Goal: Information Seeking & Learning: Learn about a topic

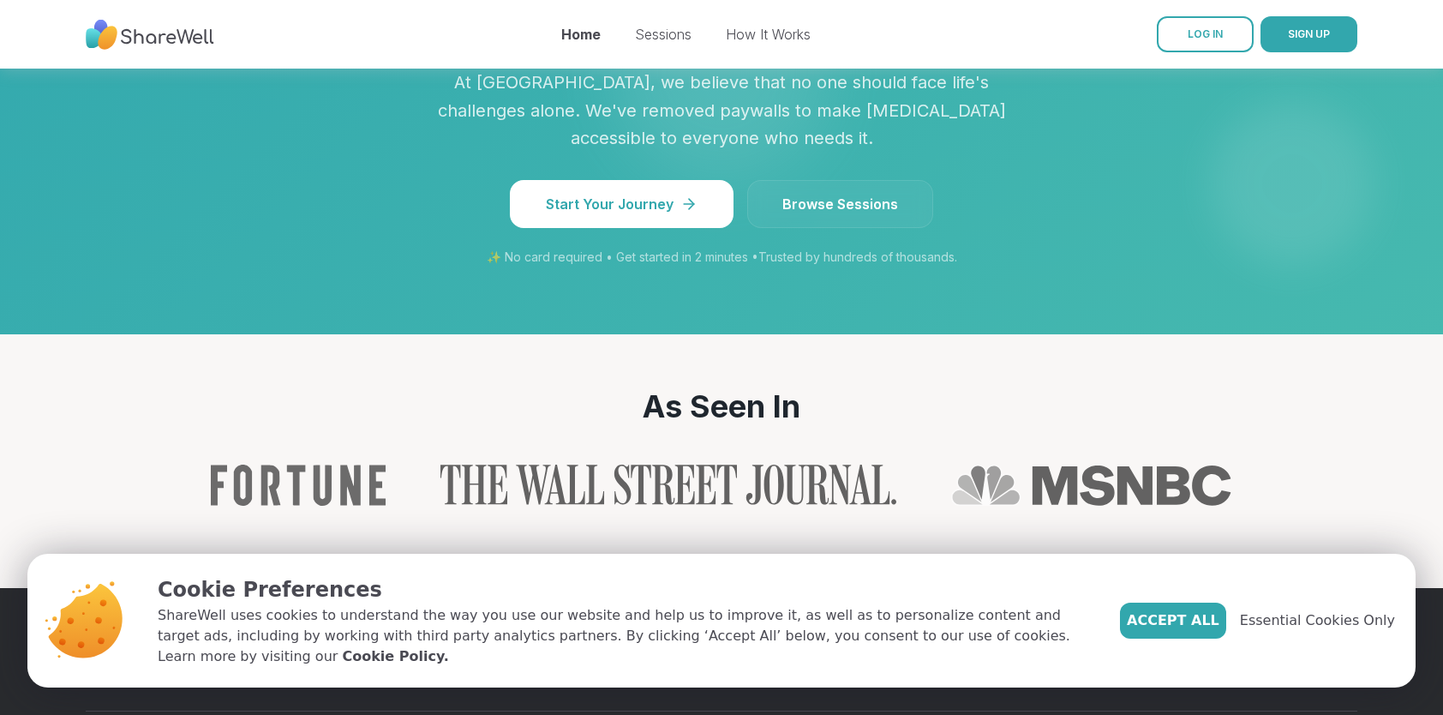
scroll to position [1585, 0]
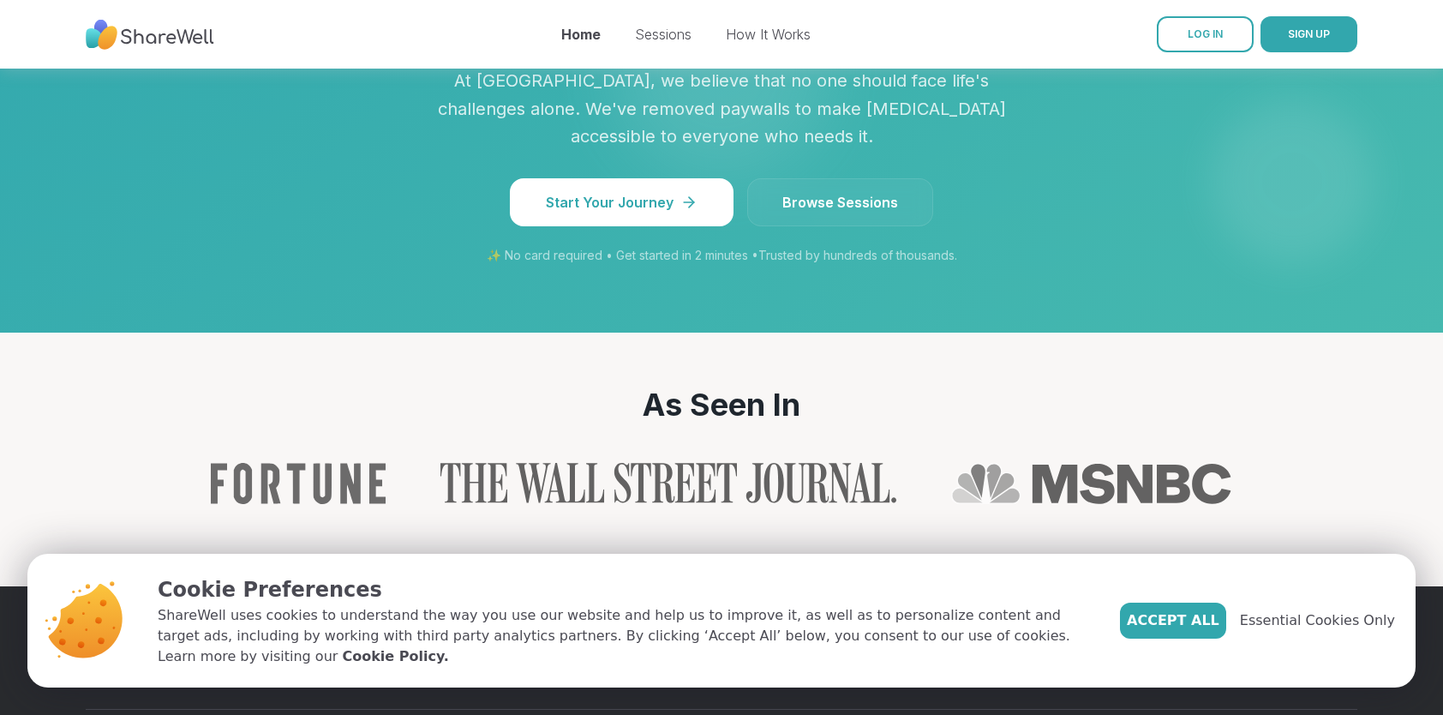
click at [868, 213] on span "Browse Sessions" at bounding box center [840, 202] width 116 height 21
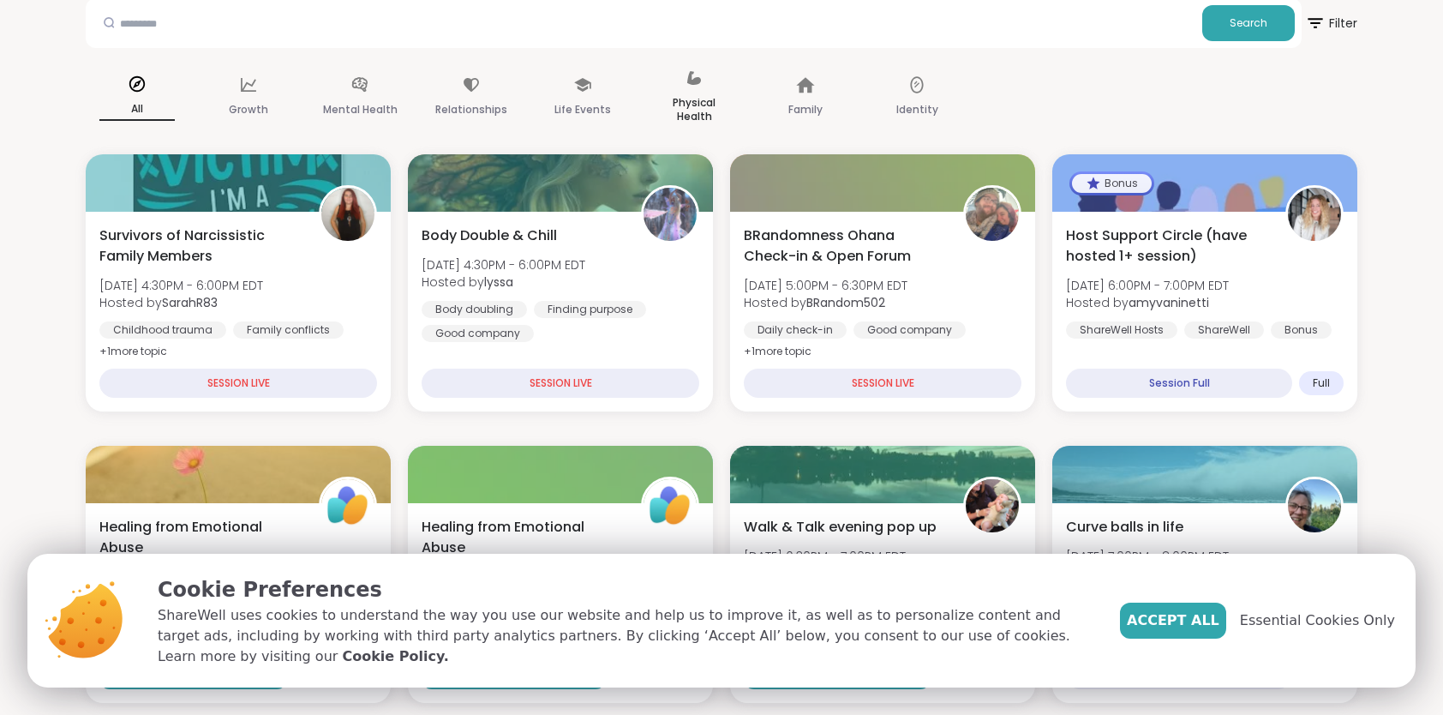
scroll to position [99, 0]
click at [363, 78] on icon at bounding box center [359, 83] width 15 height 15
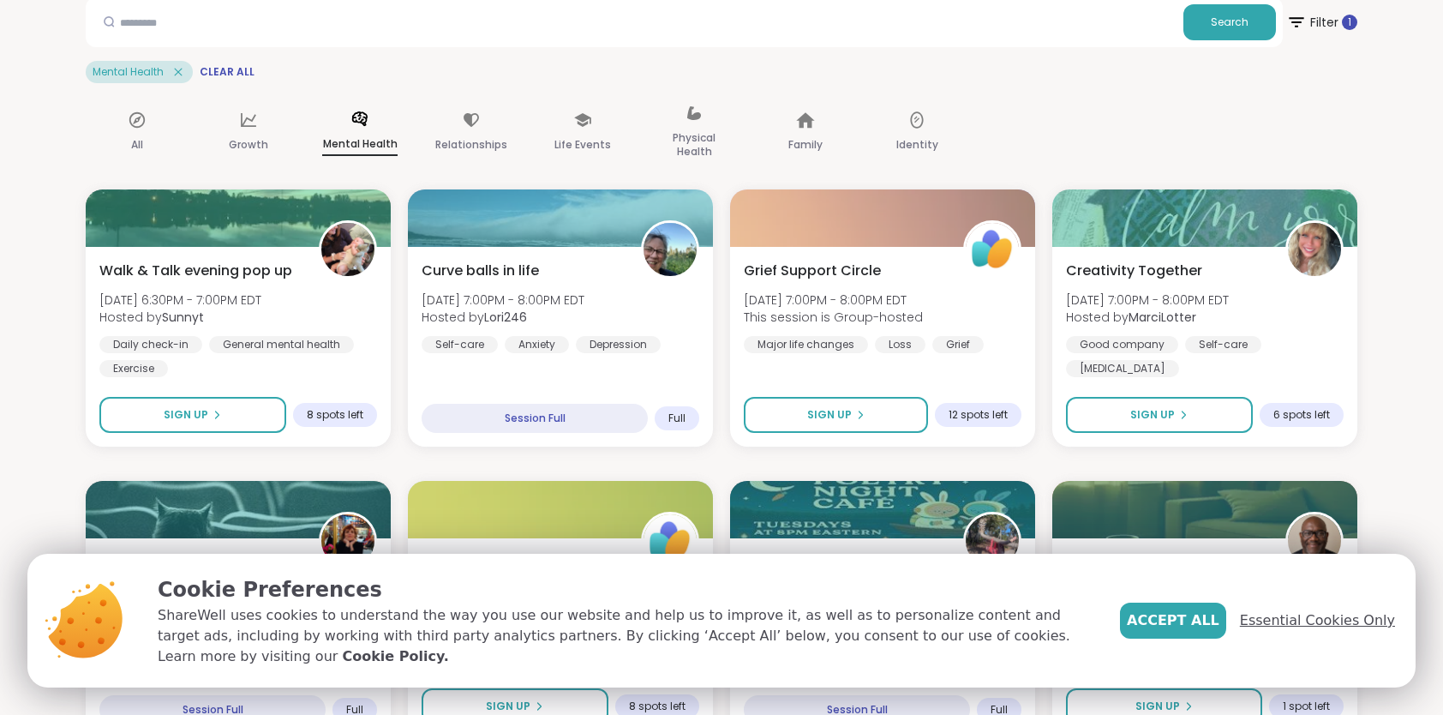
click at [1340, 626] on span "Essential Cookies Only" at bounding box center [1317, 620] width 155 height 21
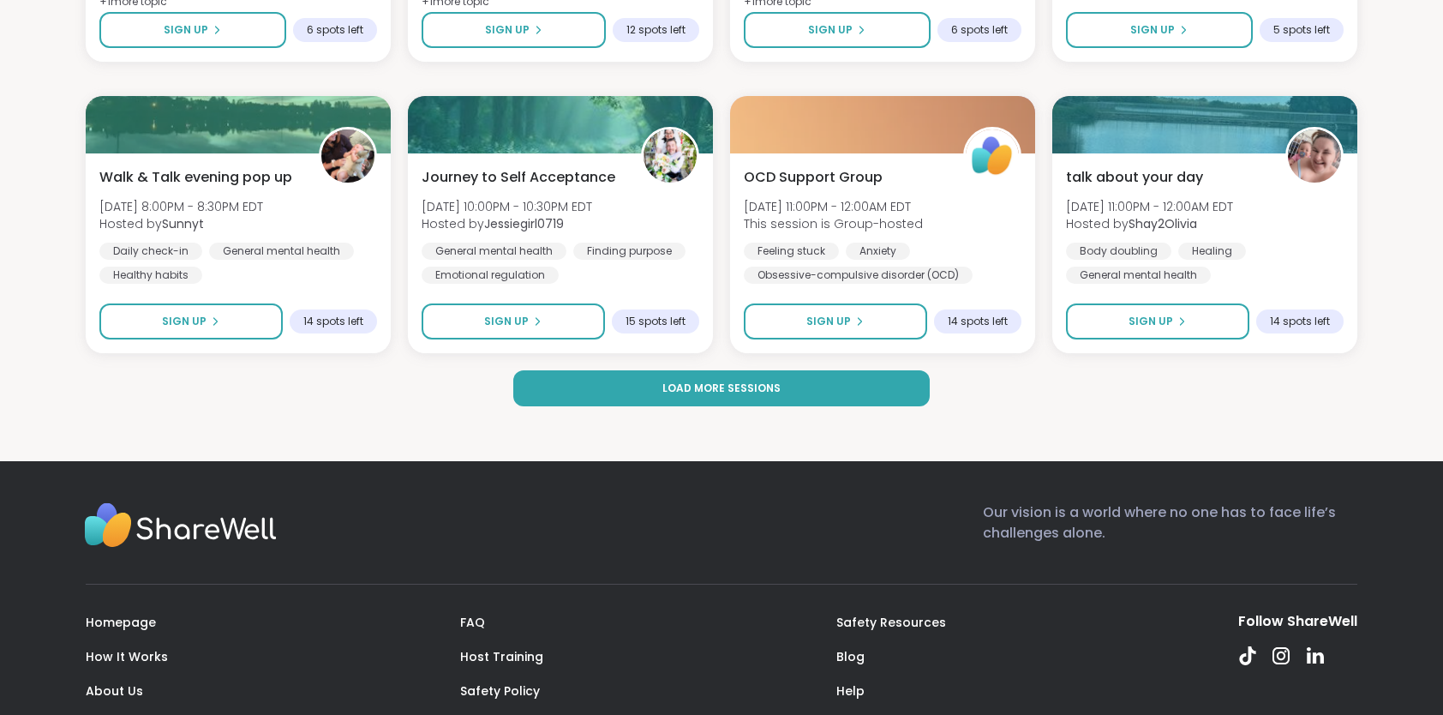
scroll to position [2525, 0]
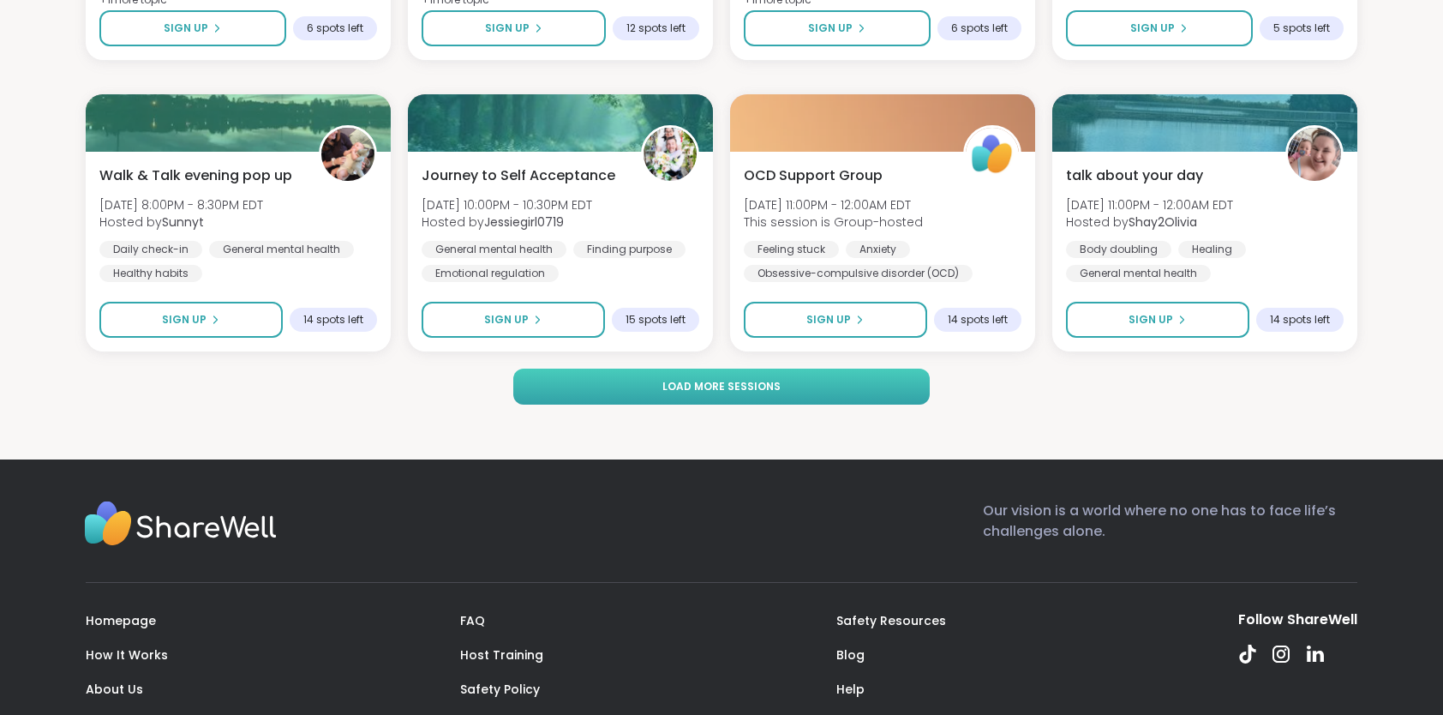
click at [864, 398] on button "Load more sessions" at bounding box center [721, 386] width 417 height 36
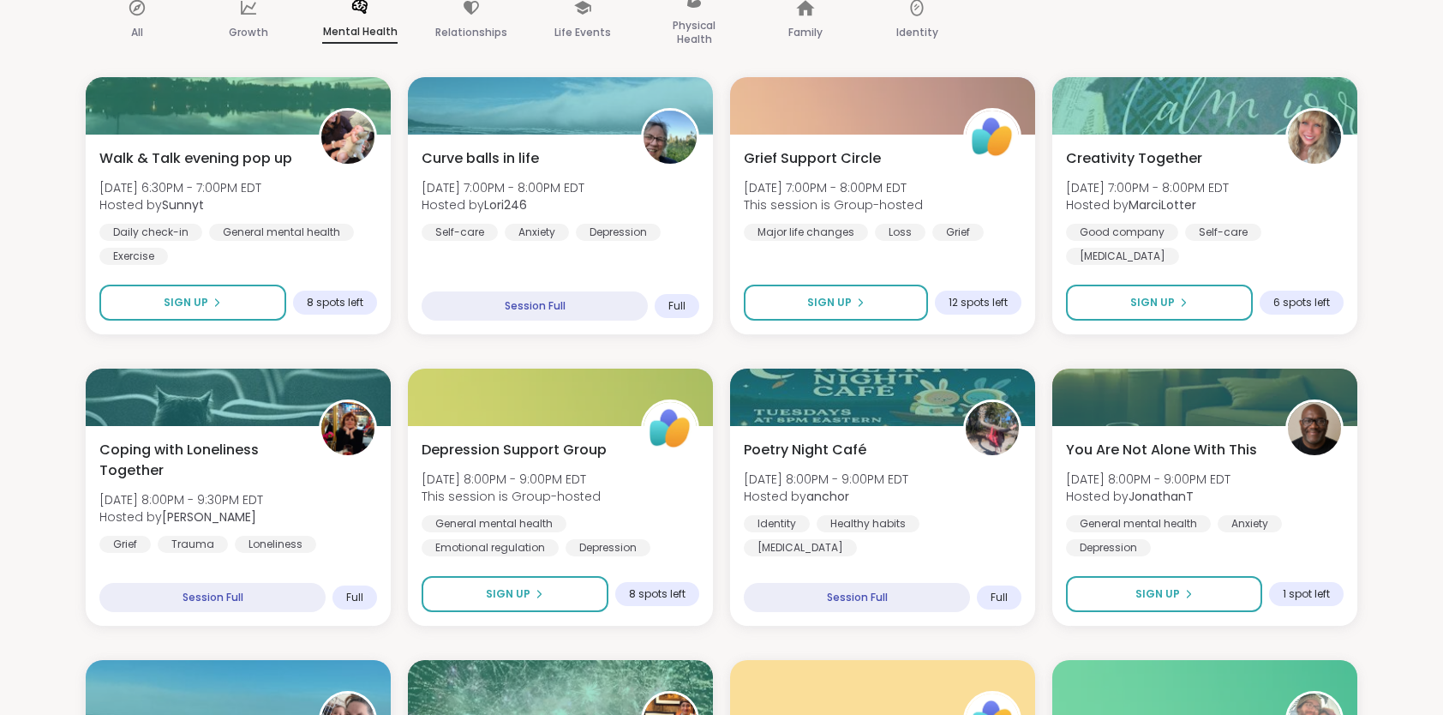
scroll to position [213, 0]
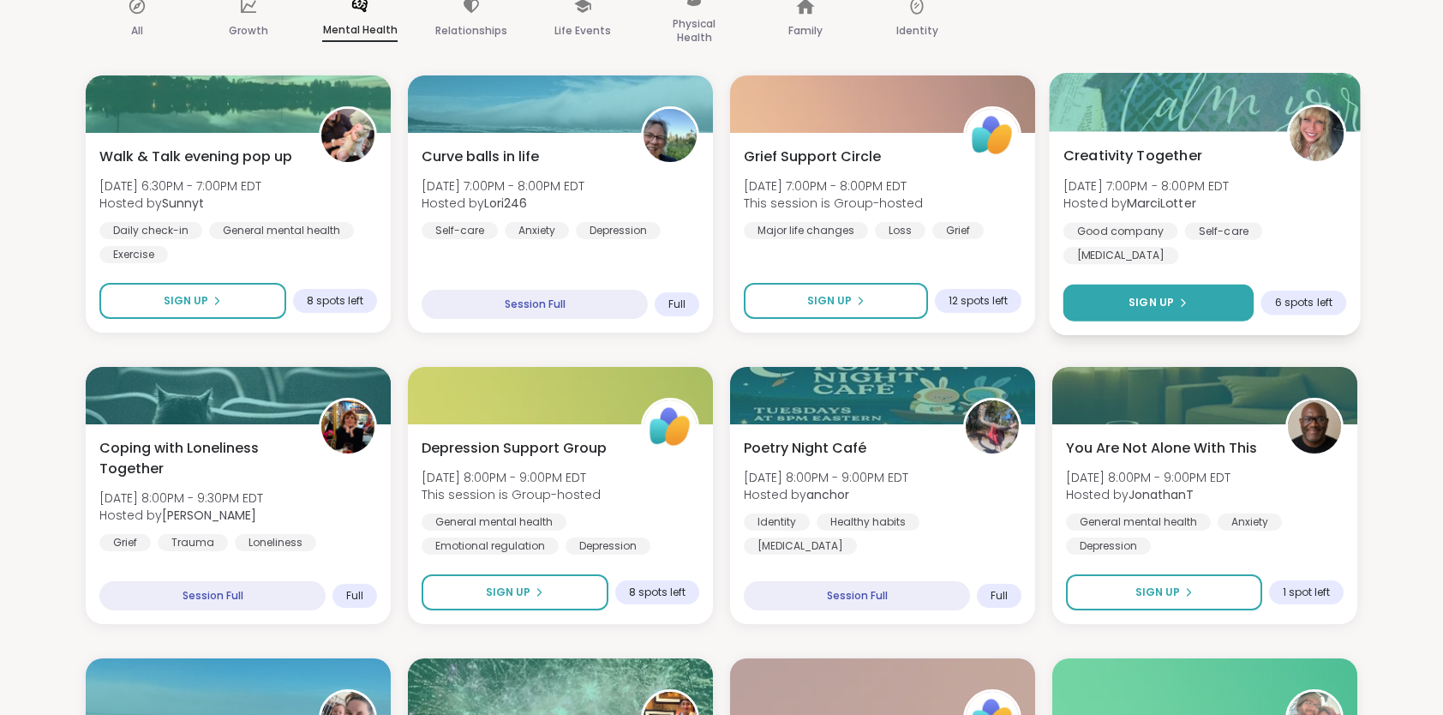
click at [1178, 305] on icon at bounding box center [1182, 302] width 10 height 10
